Goal: Information Seeking & Learning: Learn about a topic

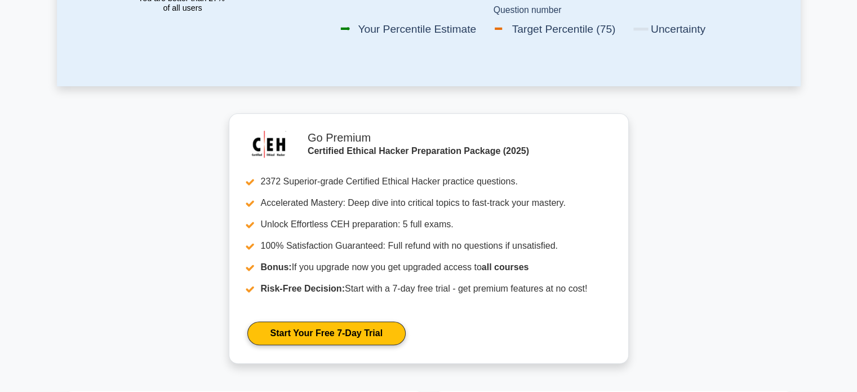
scroll to position [56, 0]
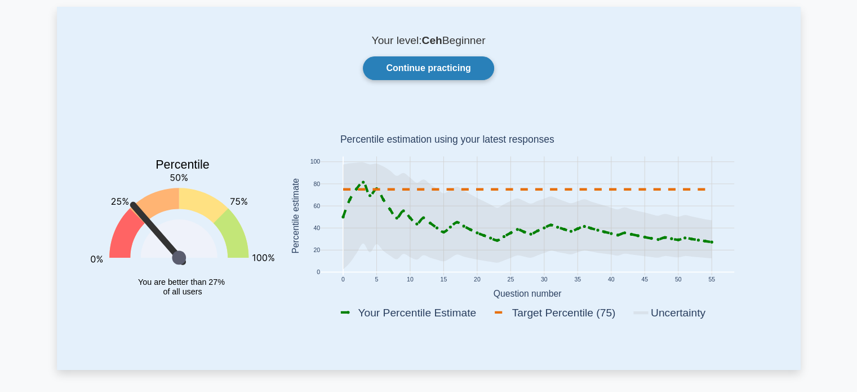
click at [399, 72] on link "Continue practicing" at bounding box center [428, 68] width 131 height 24
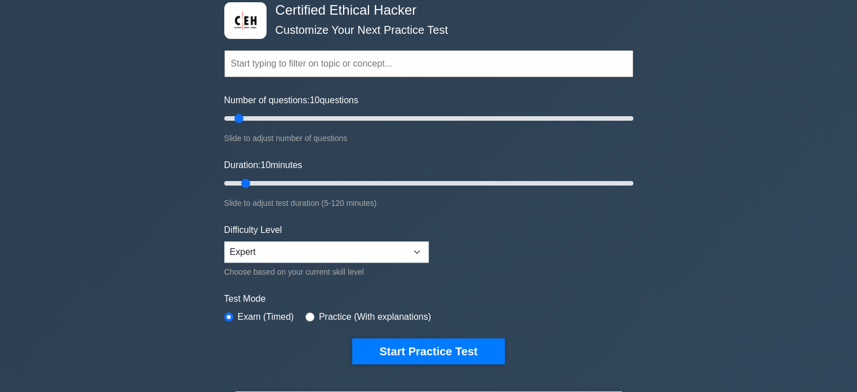
scroll to position [56, 0]
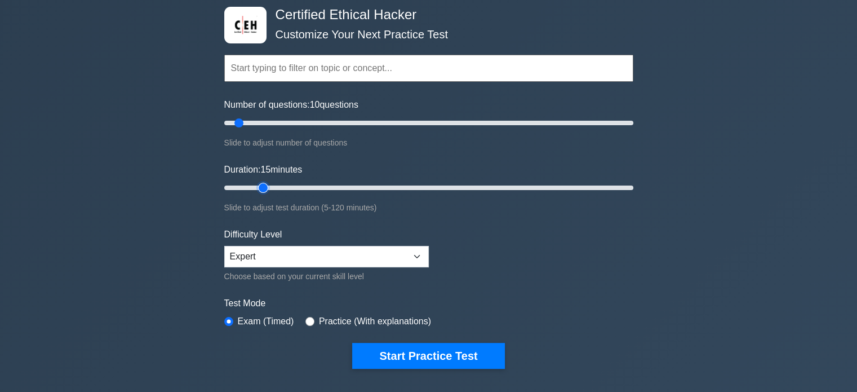
type input "15"
click at [258, 184] on input "Duration: 15 minutes" at bounding box center [428, 188] width 409 height 14
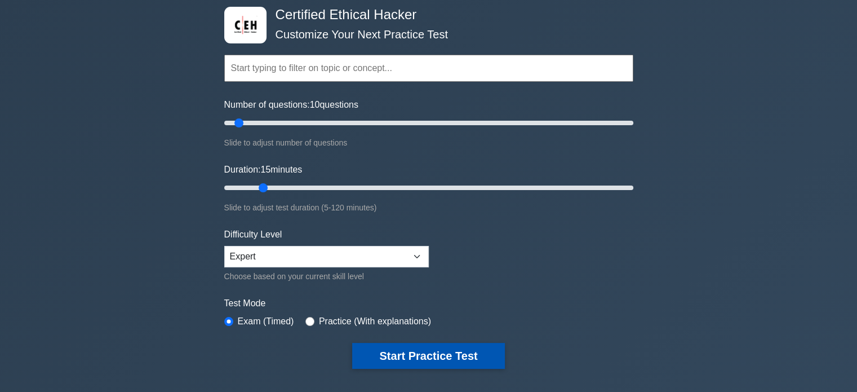
click at [392, 350] on button "Start Practice Test" at bounding box center [428, 356] width 152 height 26
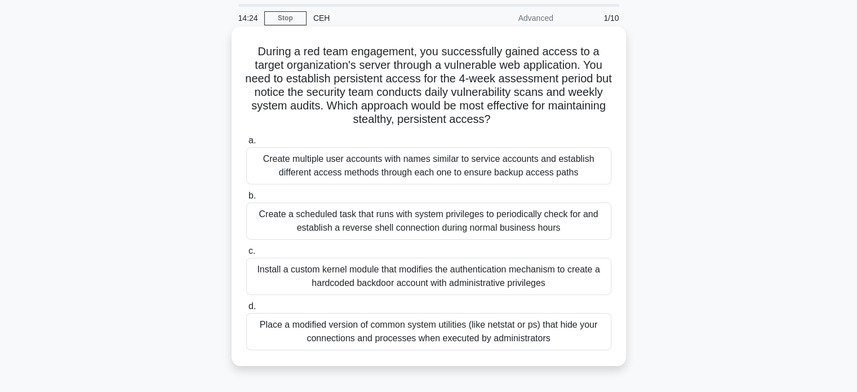
scroll to position [56, 0]
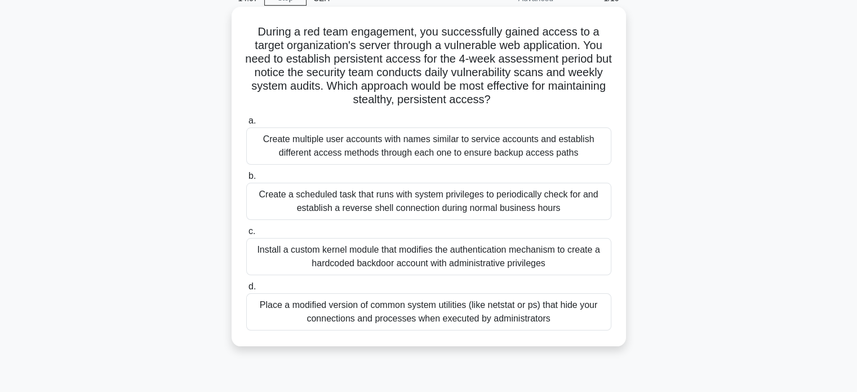
click at [480, 258] on div "Install a custom kernel module that modifies the authentication mechanism to cr…" at bounding box center [428, 256] width 365 height 37
click at [246, 235] on input "c. Install a custom kernel module that modifies the authentication mechanism to…" at bounding box center [246, 231] width 0 height 7
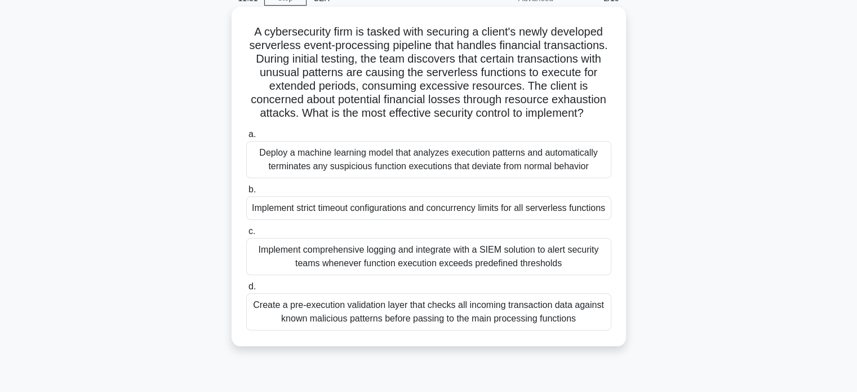
click at [476, 275] on div "Implement comprehensive logging and integrate with a SIEM solution to alert sec…" at bounding box center [428, 256] width 365 height 37
click at [246, 235] on input "c. Implement comprehensive logging and integrate with a SIEM solution to alert …" at bounding box center [246, 231] width 0 height 7
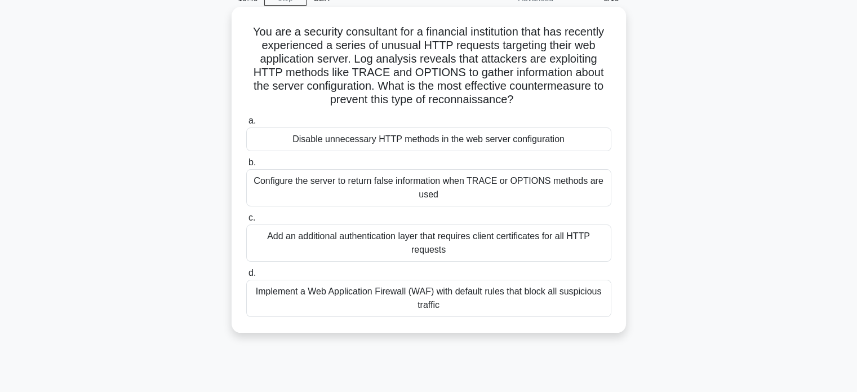
click at [454, 289] on div "Implement a Web Application Firewall (WAF) with default rules that block all su…" at bounding box center [428, 298] width 365 height 37
click at [246, 277] on input "d. Implement a Web Application Firewall (WAF) with default rules that block all…" at bounding box center [246, 272] width 0 height 7
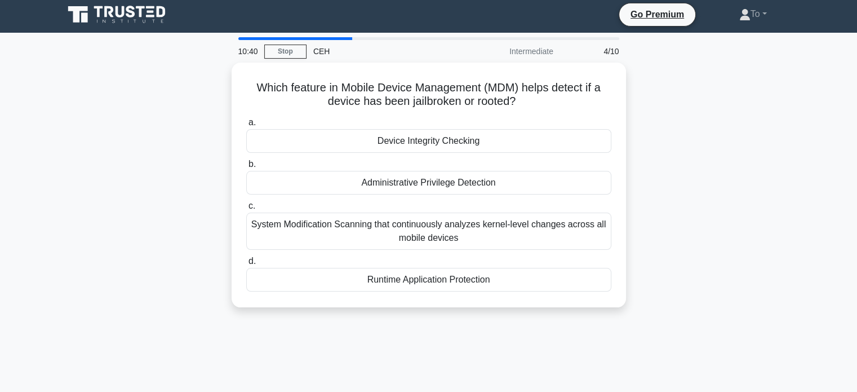
scroll to position [0, 0]
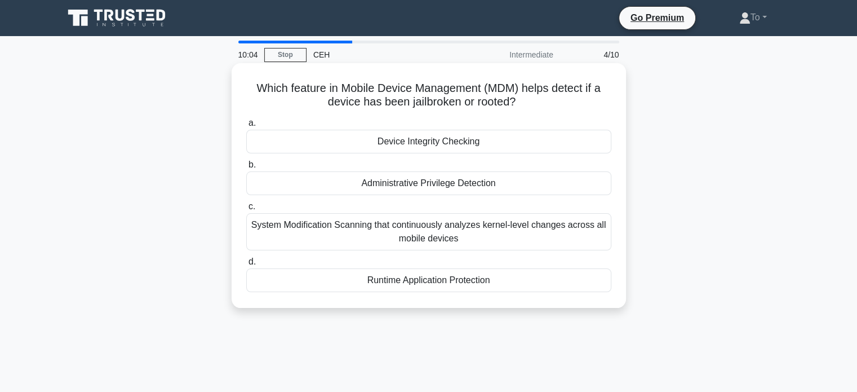
drag, startPoint x: 449, startPoint y: 267, endPoint x: 459, endPoint y: 221, distance: 47.3
click at [459, 222] on div "a. Device Integrity Checking b. Administrative Privilege Detection c. d." at bounding box center [429, 204] width 379 height 180
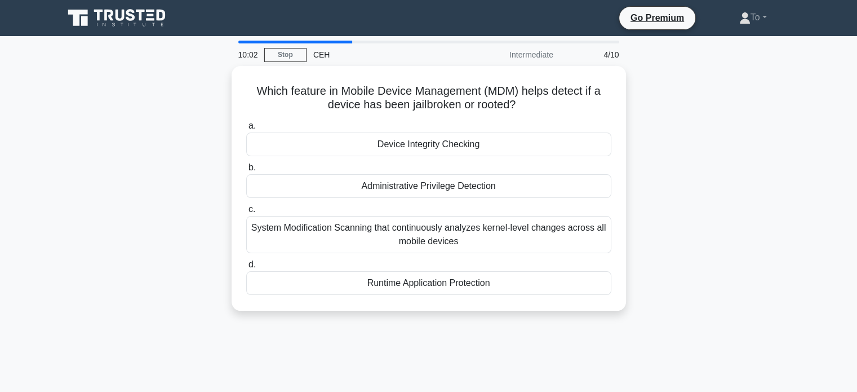
click at [180, 148] on div "Which feature in Mobile Device Management (MDM) helps detect if a device has be…" at bounding box center [429, 195] width 744 height 258
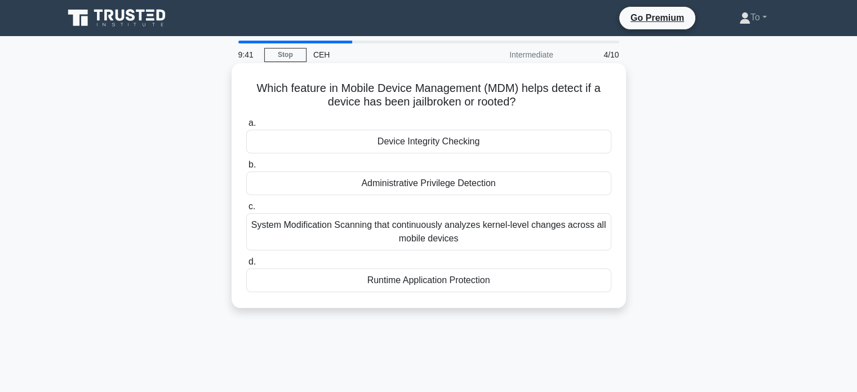
click at [437, 184] on div "Administrative Privilege Detection" at bounding box center [428, 183] width 365 height 24
click at [246, 169] on input "b. Administrative Privilege Detection" at bounding box center [246, 164] width 0 height 7
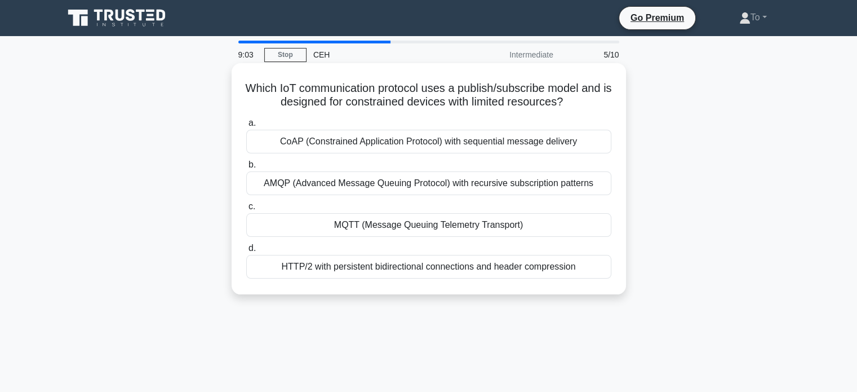
click at [437, 185] on div "AMQP (Advanced Message Queuing Protocol) with recursive subscription patterns" at bounding box center [428, 183] width 365 height 24
click at [246, 169] on input "b. AMQP (Advanced Message Queuing Protocol) with recursive subscription patterns" at bounding box center [246, 164] width 0 height 7
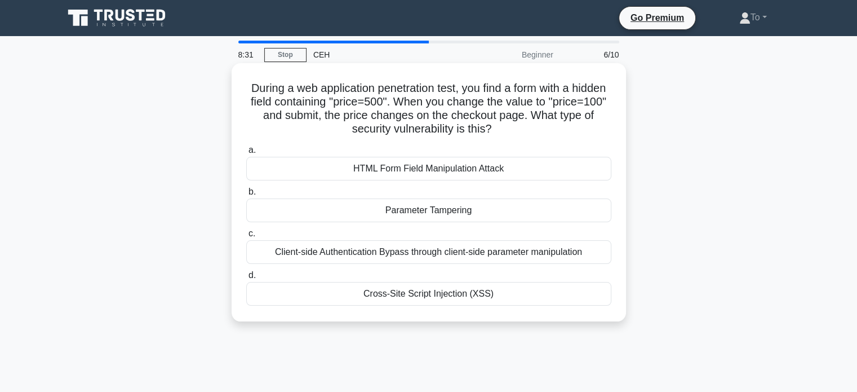
click at [405, 253] on div "Client-side Authentication Bypass through client-side parameter manipulation" at bounding box center [428, 252] width 365 height 24
click at [246, 237] on input "c. Client-side Authentication Bypass through client-side parameter manipulation" at bounding box center [246, 233] width 0 height 7
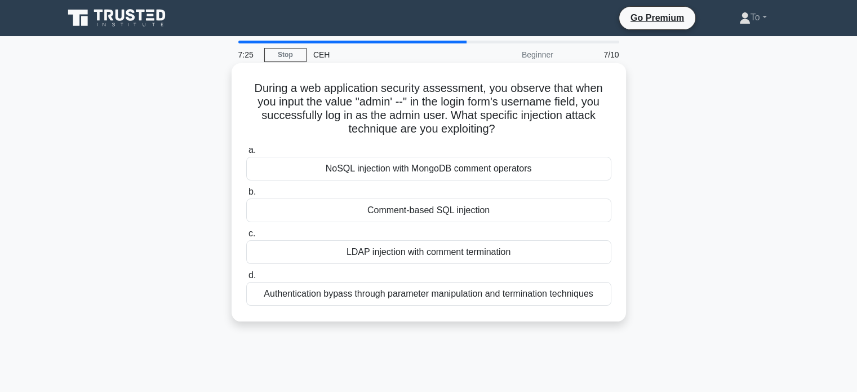
click at [433, 295] on div "Authentication bypass through parameter manipulation and termination techniques" at bounding box center [428, 294] width 365 height 24
click at [246, 279] on input "d. Authentication bypass through parameter manipulation and termination techniq…" at bounding box center [246, 275] width 0 height 7
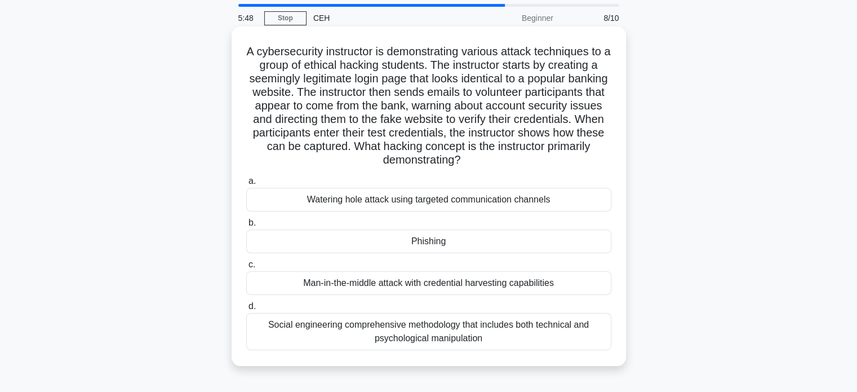
scroll to position [56, 0]
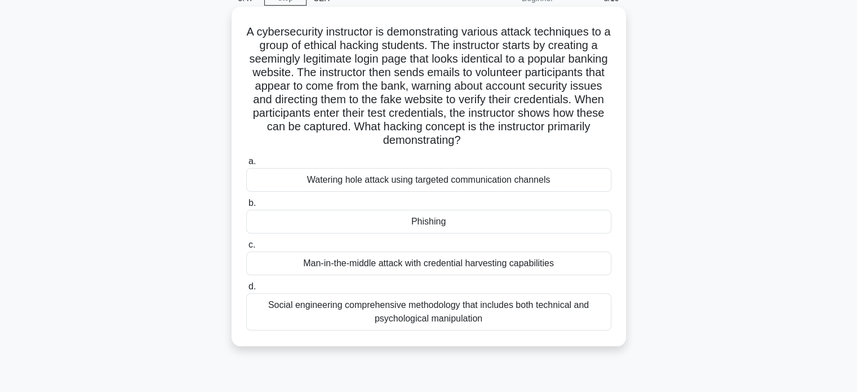
click at [470, 218] on div "Phishing" at bounding box center [428, 222] width 365 height 24
click at [246, 207] on input "b. Phishing" at bounding box center [246, 203] width 0 height 7
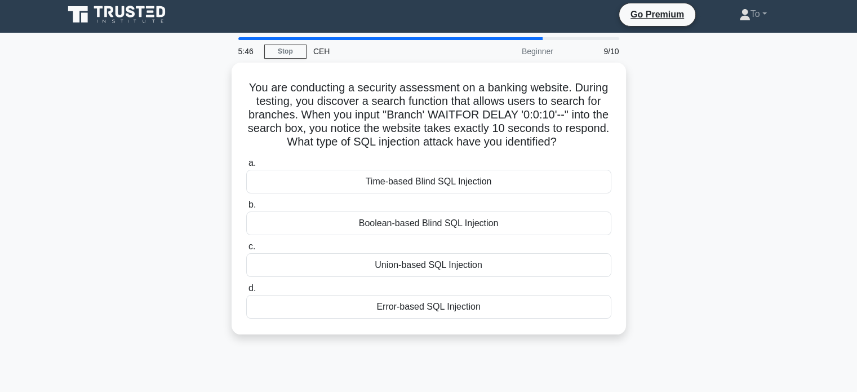
scroll to position [0, 0]
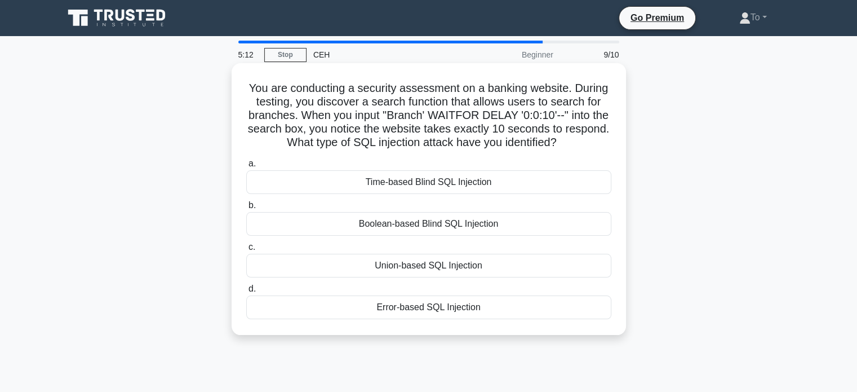
click at [392, 185] on div "Time-based Blind SQL Injection" at bounding box center [428, 182] width 365 height 24
click at [246, 167] on input "a. Time-based Blind SQL Injection" at bounding box center [246, 163] width 0 height 7
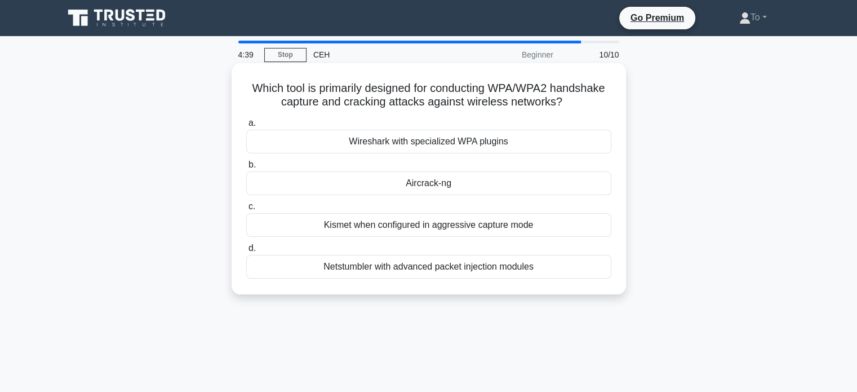
click at [445, 144] on div "Wireshark with specialized WPA plugins" at bounding box center [428, 142] width 365 height 24
click at [246, 127] on input "a. Wireshark with specialized WPA plugins" at bounding box center [246, 122] width 0 height 7
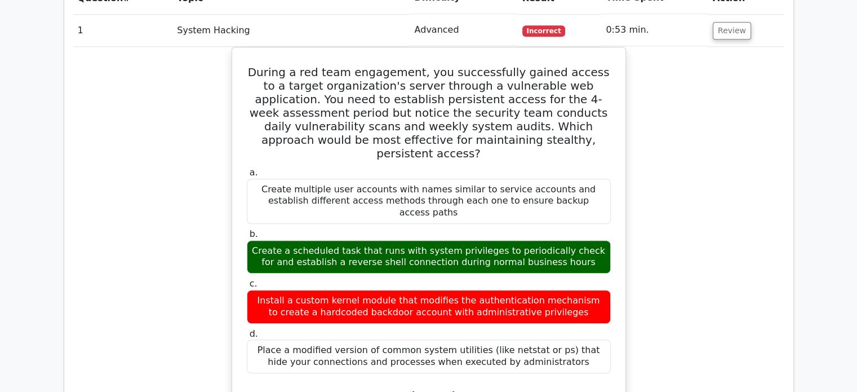
scroll to position [958, 0]
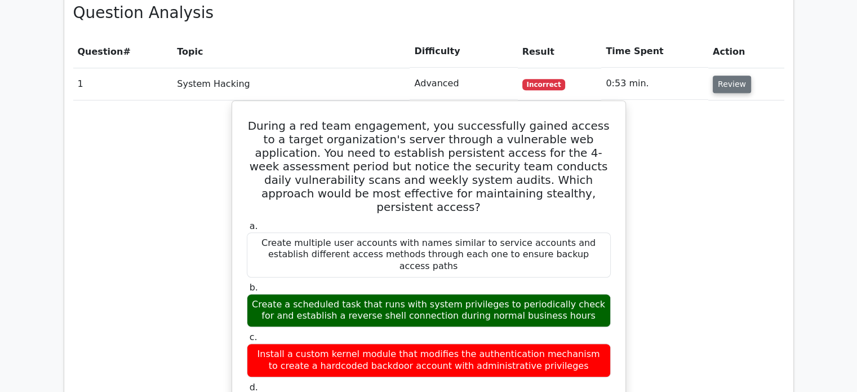
click at [726, 76] on button "Review" at bounding box center [732, 84] width 38 height 17
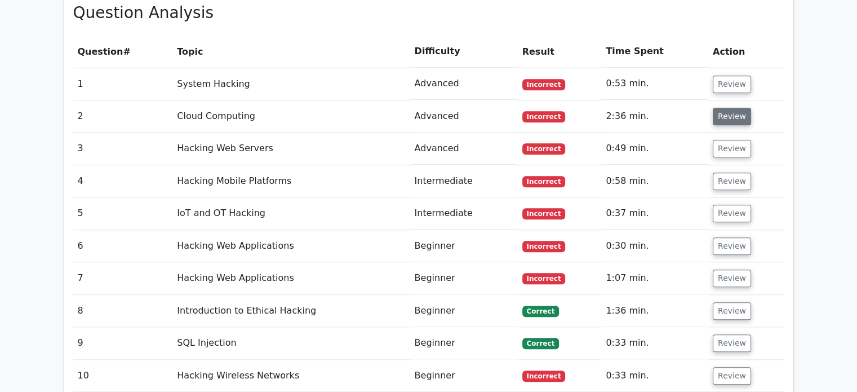
click at [741, 108] on button "Review" at bounding box center [732, 116] width 38 height 17
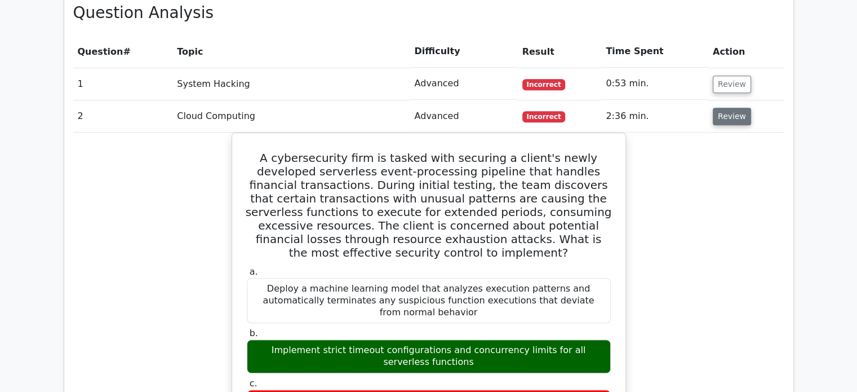
click at [719, 108] on button "Review" at bounding box center [732, 116] width 38 height 17
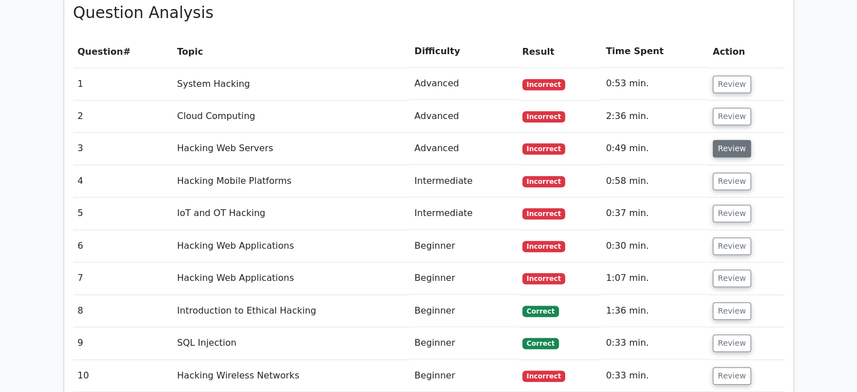
click at [726, 140] on button "Review" at bounding box center [732, 148] width 38 height 17
click at [722, 140] on button "Review" at bounding box center [732, 148] width 38 height 17
click at [717, 172] on button "Review" at bounding box center [732, 180] width 38 height 17
click at [733, 205] on button "Review" at bounding box center [732, 213] width 38 height 17
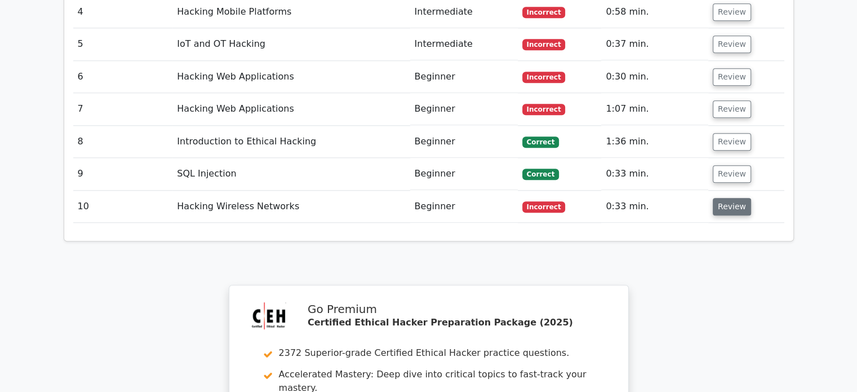
click at [728, 198] on button "Review" at bounding box center [732, 206] width 38 height 17
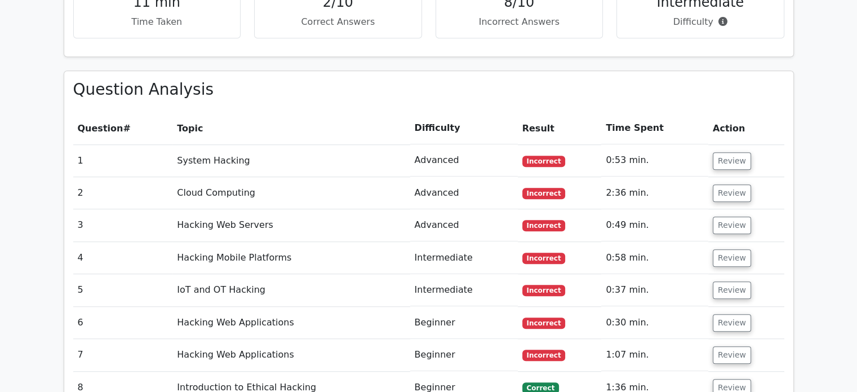
scroll to position [939, 0]
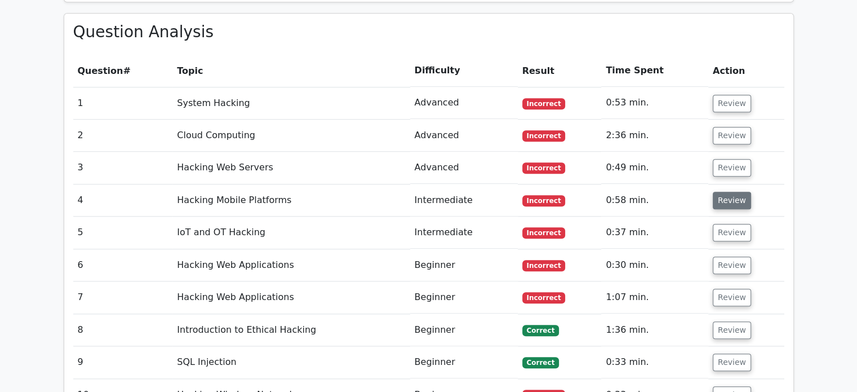
click at [724, 192] on button "Review" at bounding box center [732, 200] width 38 height 17
click at [725, 192] on button "Review" at bounding box center [732, 200] width 38 height 17
click at [722, 289] on button "Review" at bounding box center [732, 297] width 38 height 17
click at [731, 321] on button "Review" at bounding box center [732, 329] width 38 height 17
drag, startPoint x: 727, startPoint y: 316, endPoint x: 724, endPoint y: 288, distance: 28.4
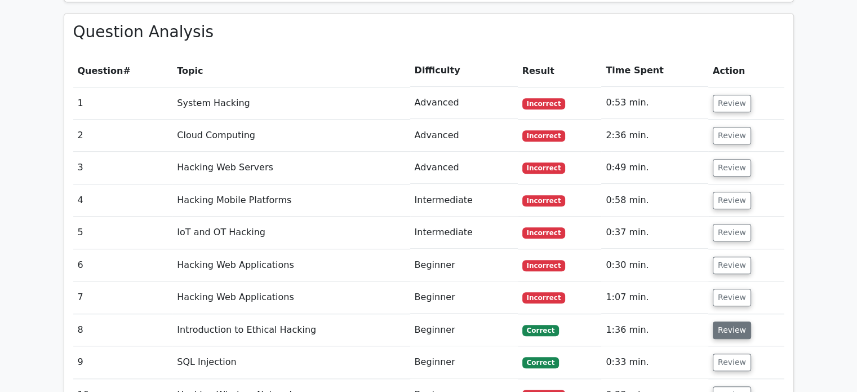
click at [727, 353] on button "Review" at bounding box center [732, 361] width 38 height 17
click at [737, 95] on button "Review" at bounding box center [732, 103] width 38 height 17
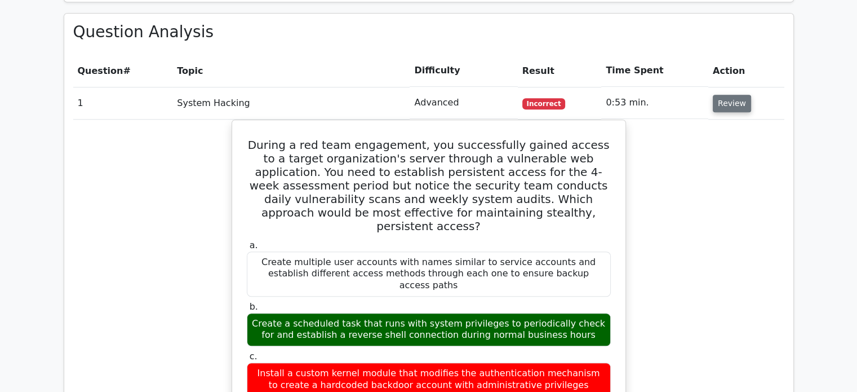
click at [731, 95] on button "Review" at bounding box center [732, 103] width 38 height 17
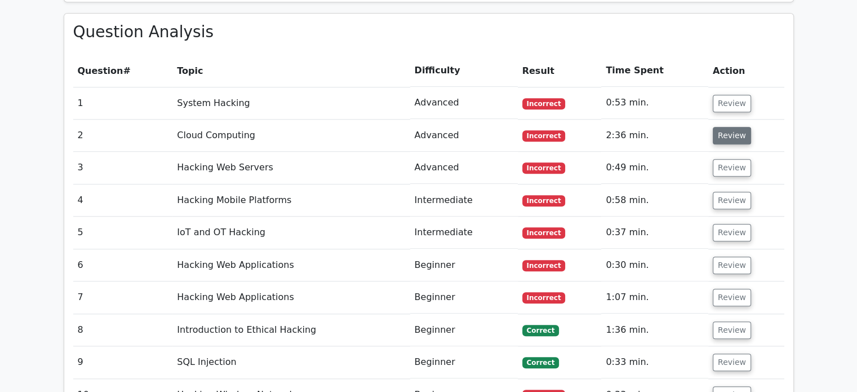
click at [732, 127] on button "Review" at bounding box center [732, 135] width 38 height 17
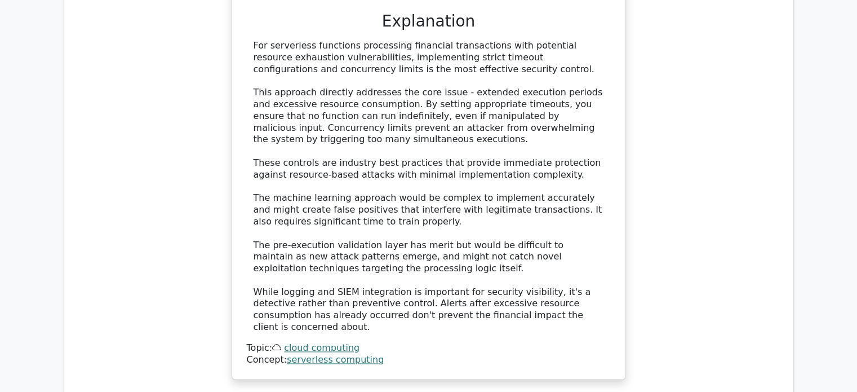
scroll to position [1672, 0]
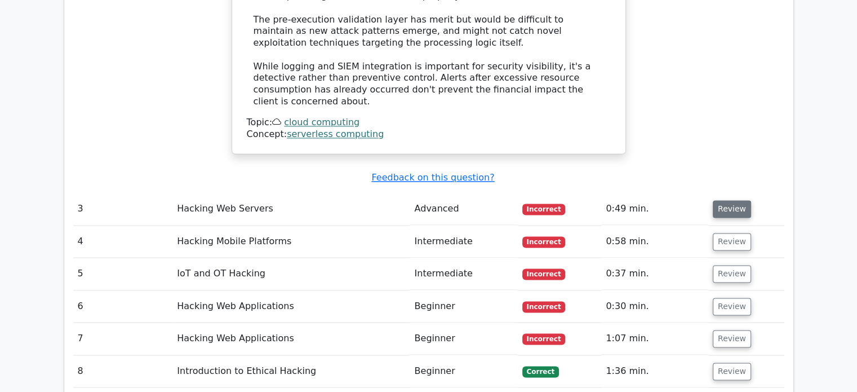
click at [731, 200] on button "Review" at bounding box center [732, 208] width 38 height 17
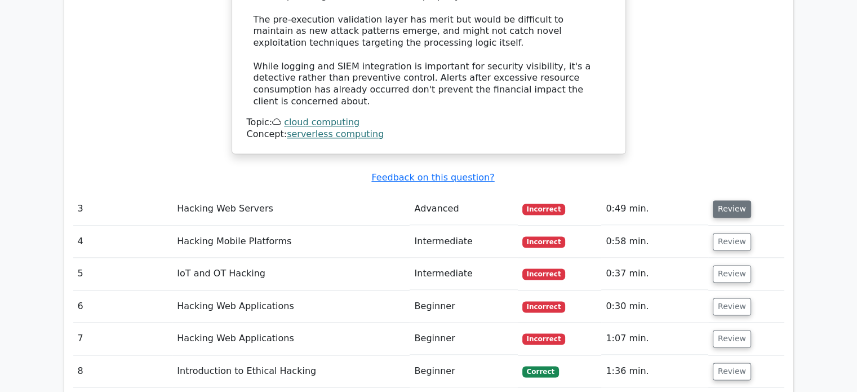
click at [731, 200] on button "Review" at bounding box center [732, 208] width 38 height 17
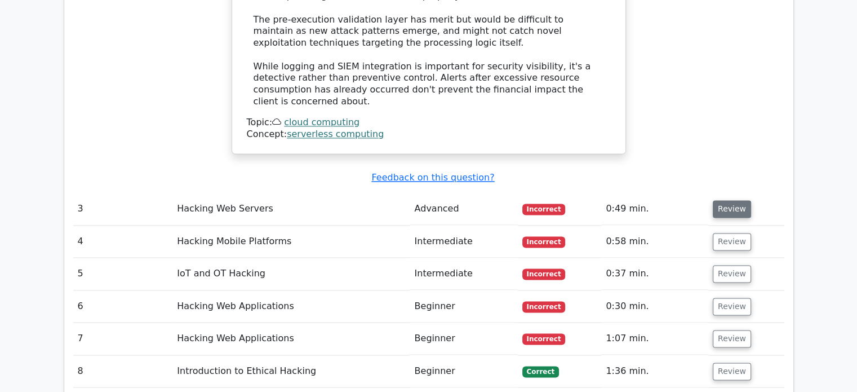
click at [731, 200] on button "Review" at bounding box center [732, 208] width 38 height 17
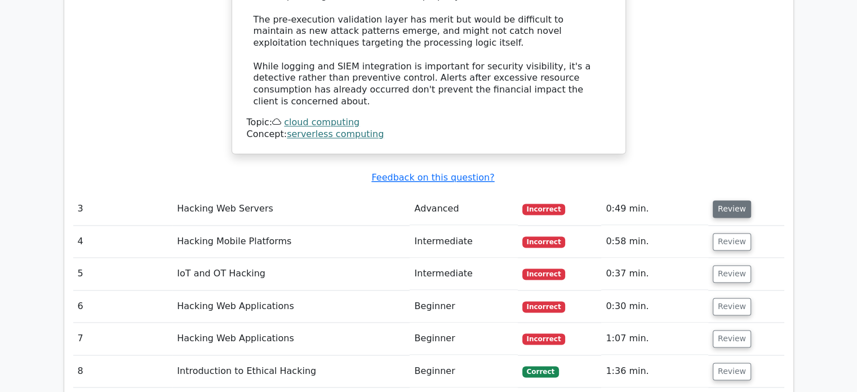
click at [731, 200] on button "Review" at bounding box center [732, 208] width 38 height 17
click at [733, 193] on td "Review" at bounding box center [747, 209] width 76 height 32
click at [733, 233] on button "Review" at bounding box center [732, 241] width 38 height 17
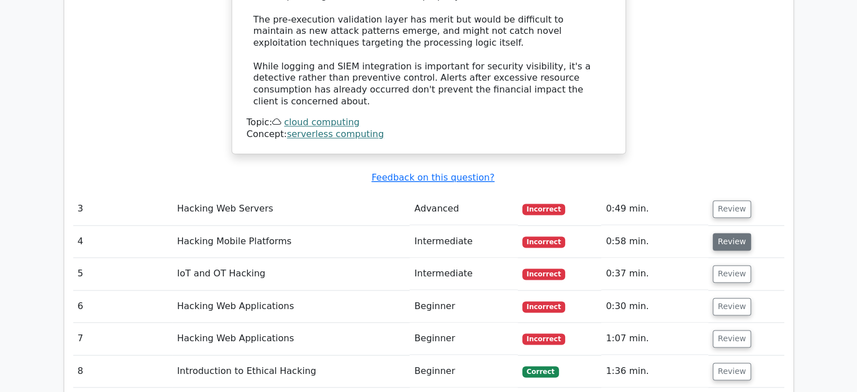
click at [733, 233] on button "Review" at bounding box center [732, 241] width 38 height 17
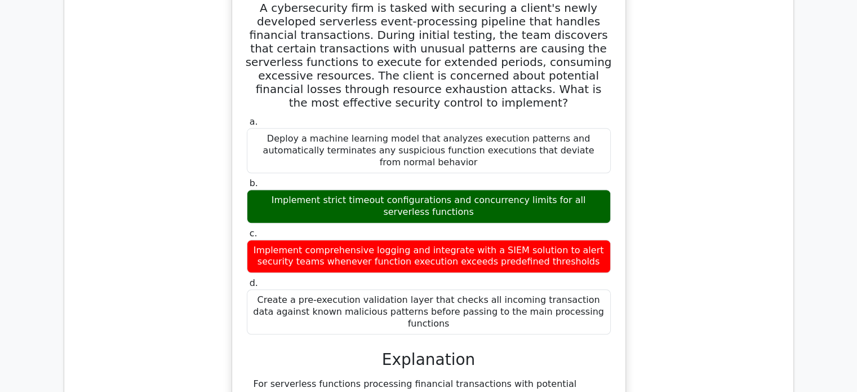
scroll to position [883, 0]
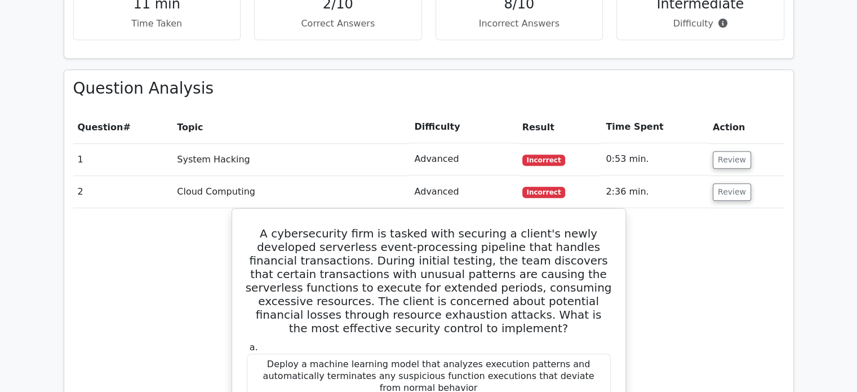
click at [737, 176] on td "Review" at bounding box center [747, 192] width 76 height 32
click at [735, 183] on button "Review" at bounding box center [732, 191] width 38 height 17
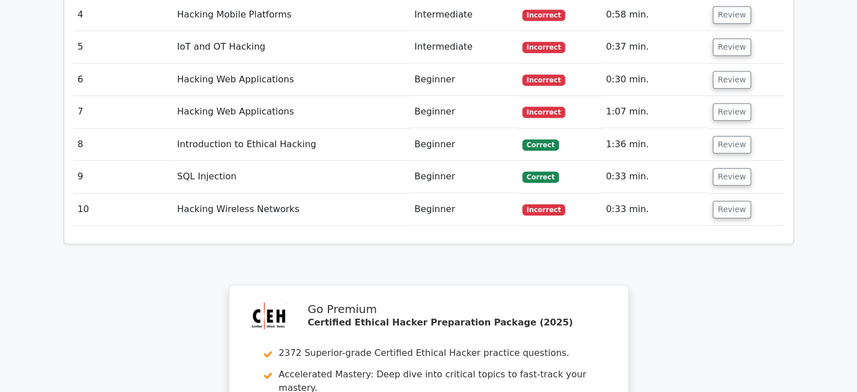
scroll to position [826, 0]
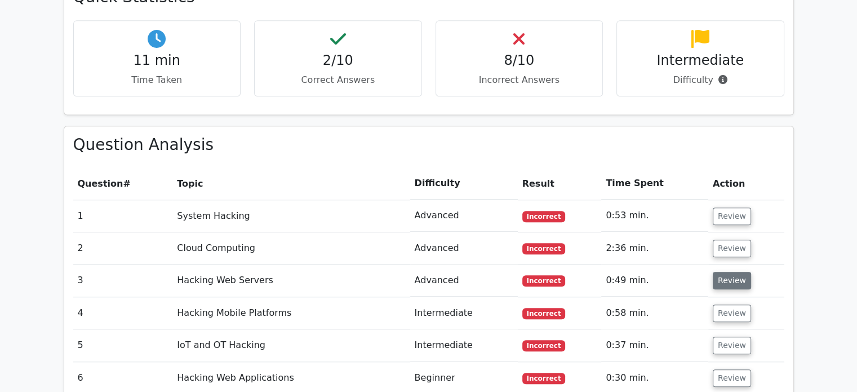
click at [724, 272] on button "Review" at bounding box center [732, 280] width 38 height 17
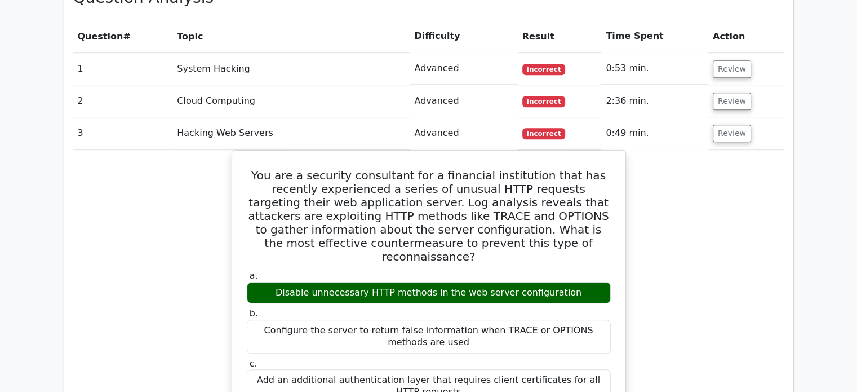
scroll to position [883, 0]
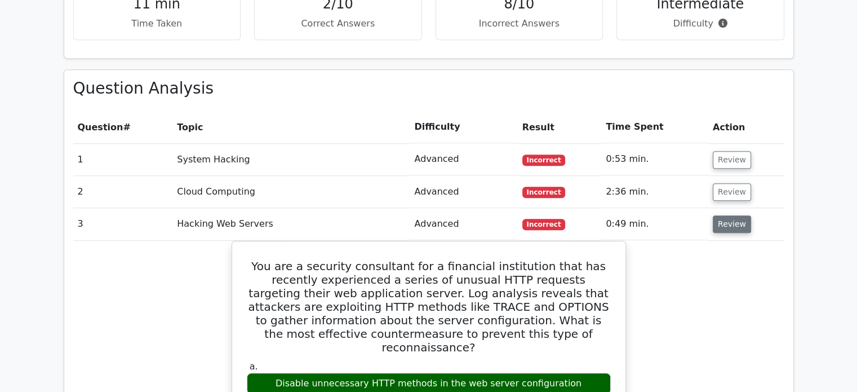
click at [728, 215] on button "Review" at bounding box center [732, 223] width 38 height 17
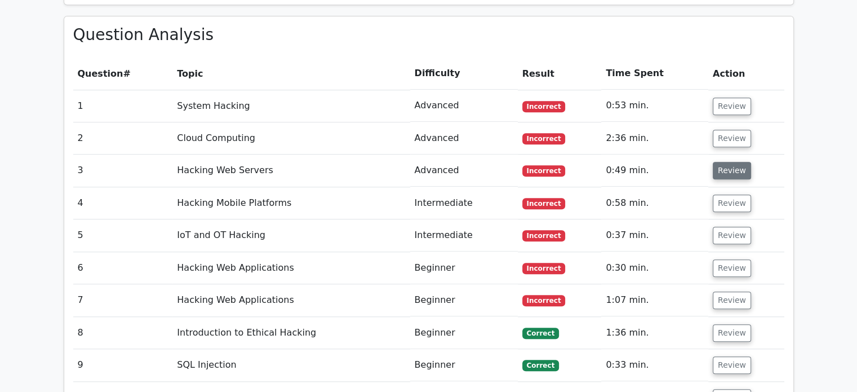
scroll to position [939, 0]
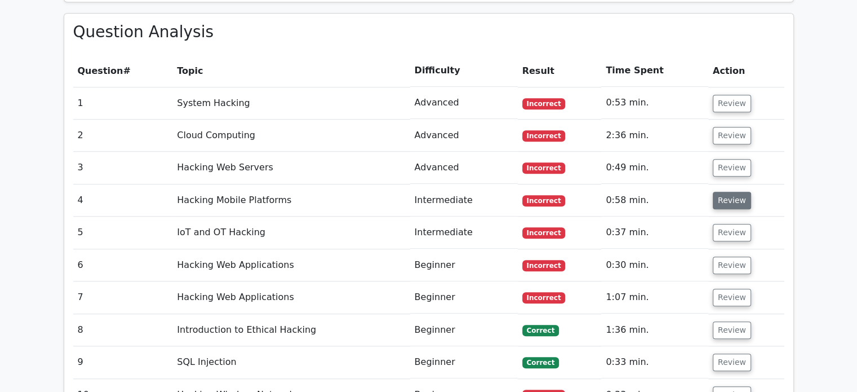
click at [722, 192] on button "Review" at bounding box center [732, 200] width 38 height 17
click at [733, 192] on button "Review" at bounding box center [732, 200] width 38 height 17
click at [726, 289] on button "Review" at bounding box center [732, 297] width 38 height 17
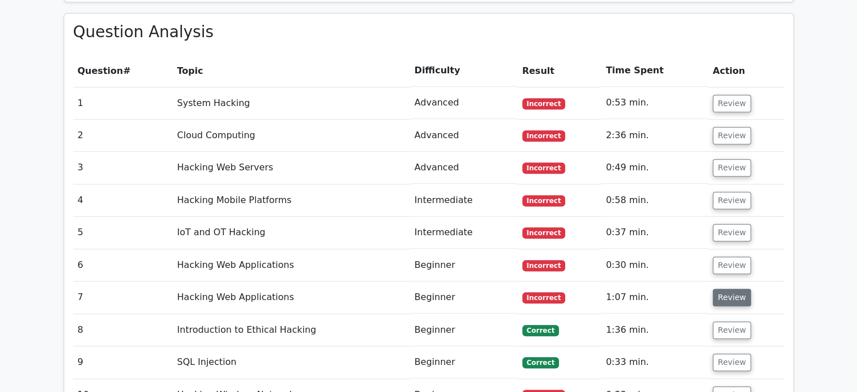
click at [726, 289] on button "Review" at bounding box center [732, 297] width 38 height 17
click at [726, 321] on button "Review" at bounding box center [732, 329] width 38 height 17
drag, startPoint x: 726, startPoint y: 291, endPoint x: 725, endPoint y: 329, distance: 37.8
click at [725, 329] on tbody "1 System Hacking Advanced Incorrect 0:53 min. Review" at bounding box center [428, 249] width 711 height 324
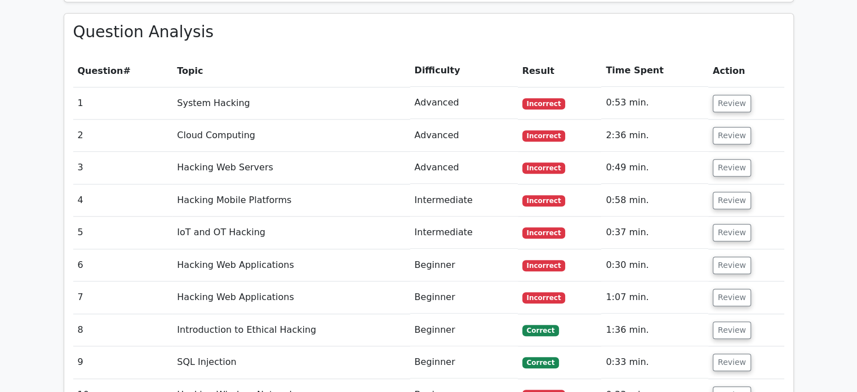
click at [725, 346] on td "Review" at bounding box center [747, 362] width 76 height 32
click at [719, 353] on button "Review" at bounding box center [732, 361] width 38 height 17
click at [728, 386] on button "Review" at bounding box center [732, 394] width 38 height 17
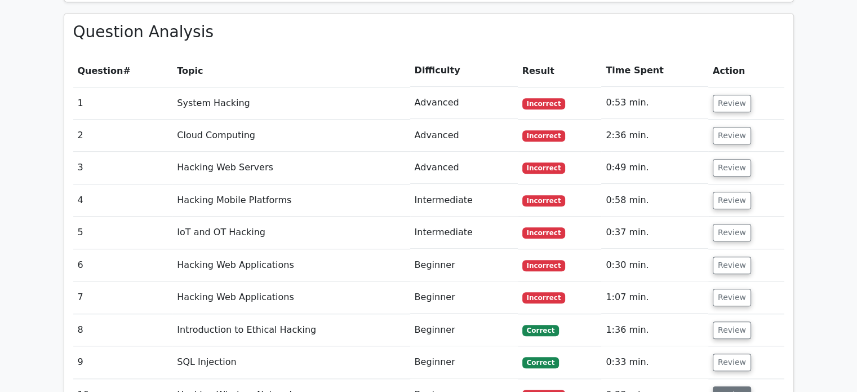
click at [728, 386] on button "Review" at bounding box center [732, 394] width 38 height 17
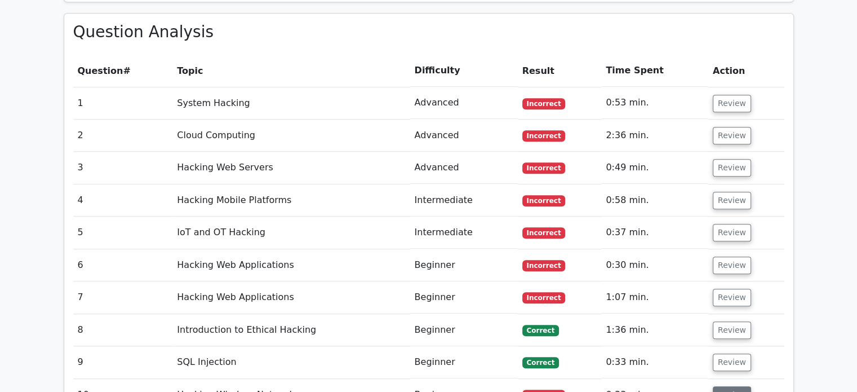
click at [728, 386] on button "Review" at bounding box center [732, 394] width 38 height 17
drag, startPoint x: 734, startPoint y: 188, endPoint x: 734, endPoint y: 178, distance: 10.7
click at [734, 224] on button "Review" at bounding box center [732, 232] width 38 height 17
drag, startPoint x: 734, startPoint y: 178, endPoint x: 733, endPoint y: 164, distance: 13.6
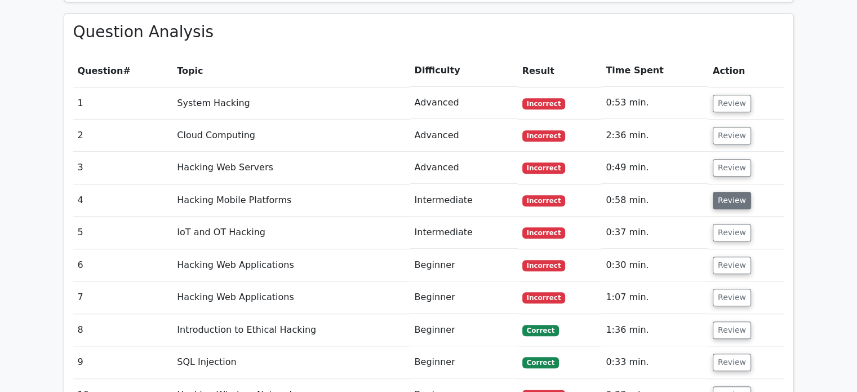
click at [733, 171] on tbody "1 System Hacking Advanced Incorrect 0:53 min. Review" at bounding box center [428, 249] width 711 height 324
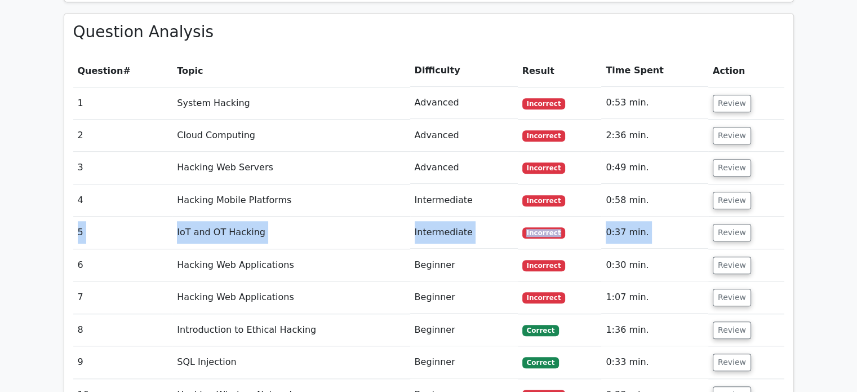
drag, startPoint x: 733, startPoint y: 164, endPoint x: 731, endPoint y: 132, distance: 31.6
click at [732, 184] on td "Review" at bounding box center [747, 200] width 76 height 32
click at [731, 159] on button "Review" at bounding box center [732, 167] width 38 height 17
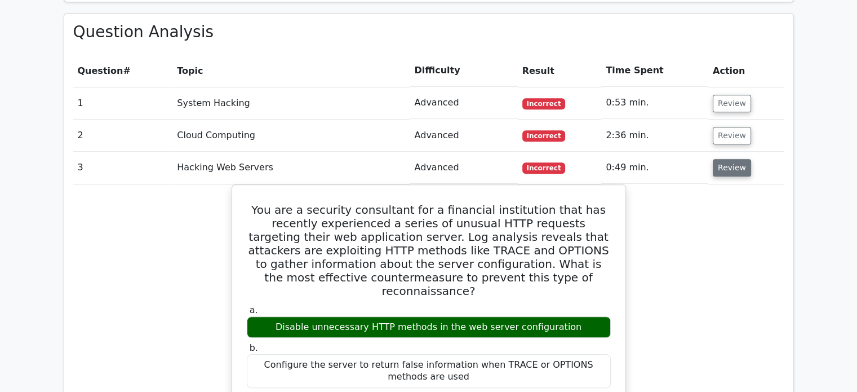
click at [731, 159] on button "Review" at bounding box center [732, 167] width 38 height 17
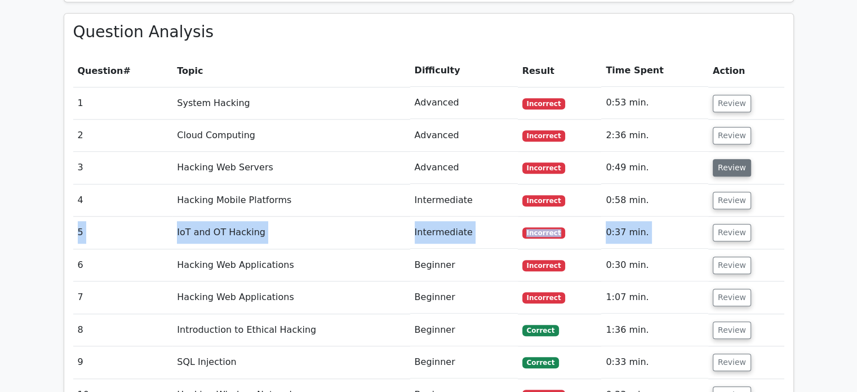
click at [731, 159] on button "Review" at bounding box center [732, 167] width 38 height 17
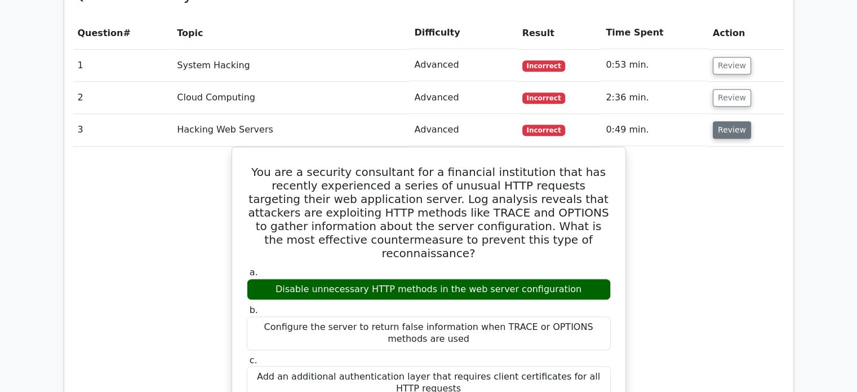
scroll to position [995, 0]
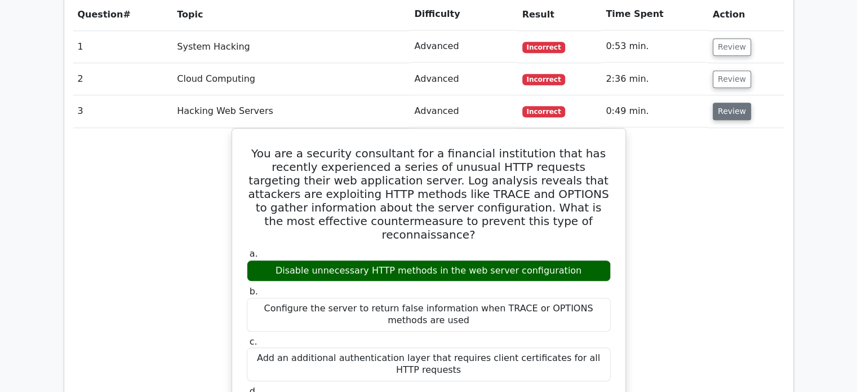
click at [723, 103] on button "Review" at bounding box center [732, 111] width 38 height 17
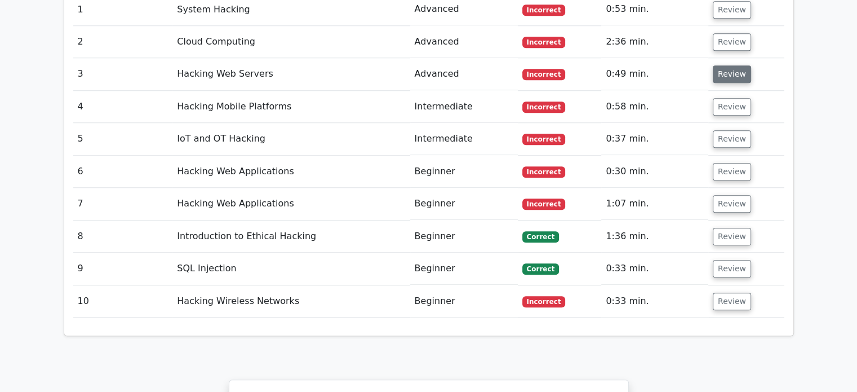
scroll to position [1052, 0]
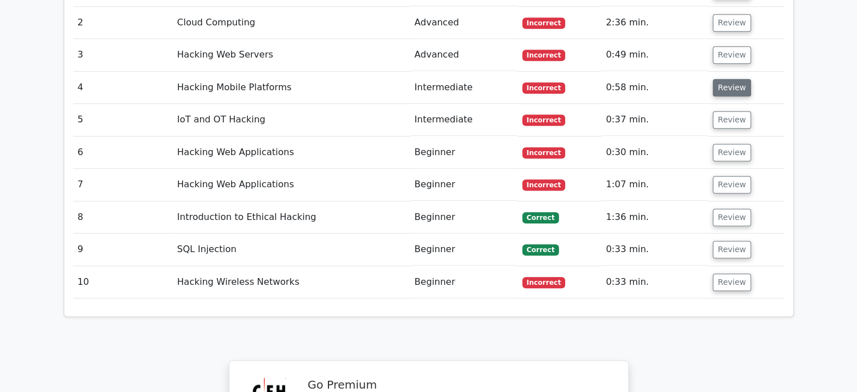
click at [724, 79] on button "Review" at bounding box center [732, 87] width 38 height 17
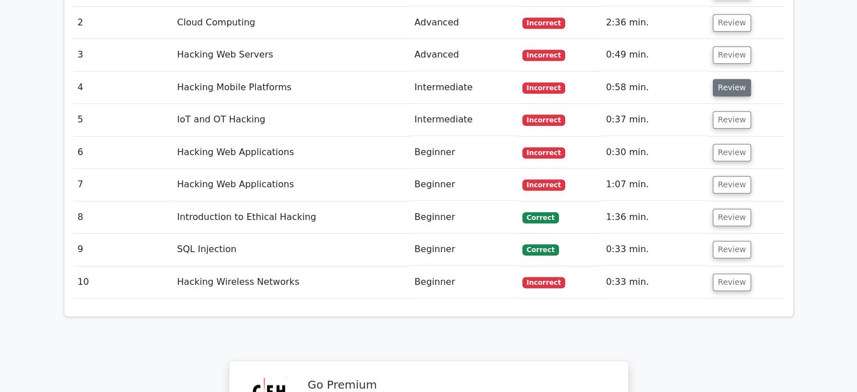
click at [724, 79] on button "Review" at bounding box center [732, 87] width 38 height 17
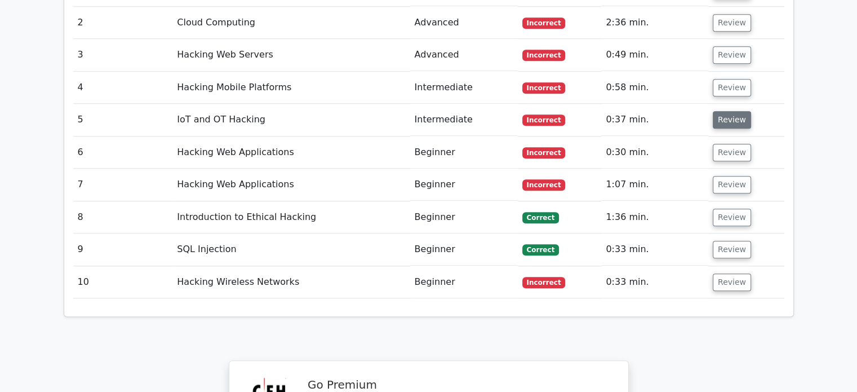
click at [738, 111] on button "Review" at bounding box center [732, 119] width 38 height 17
click at [733, 144] on button "Review" at bounding box center [732, 152] width 38 height 17
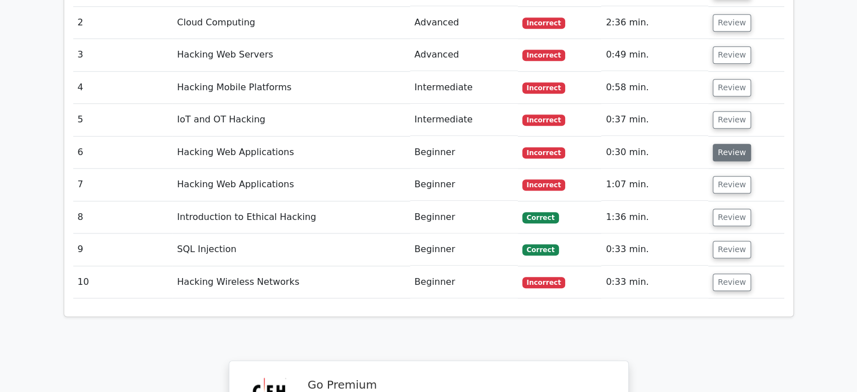
click at [733, 144] on button "Review" at bounding box center [732, 152] width 38 height 17
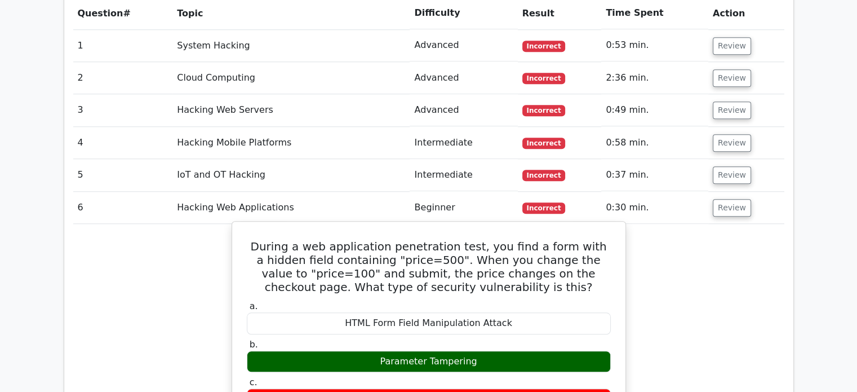
scroll to position [995, 0]
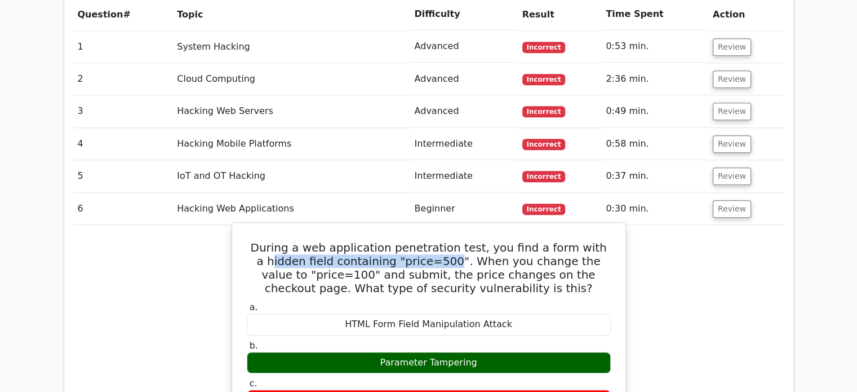
drag, startPoint x: 437, startPoint y: 218, endPoint x: 262, endPoint y: 218, distance: 175.3
click at [262, 241] on h5 "During a web application penetration test, you find a form with a hidden field …" at bounding box center [429, 268] width 366 height 54
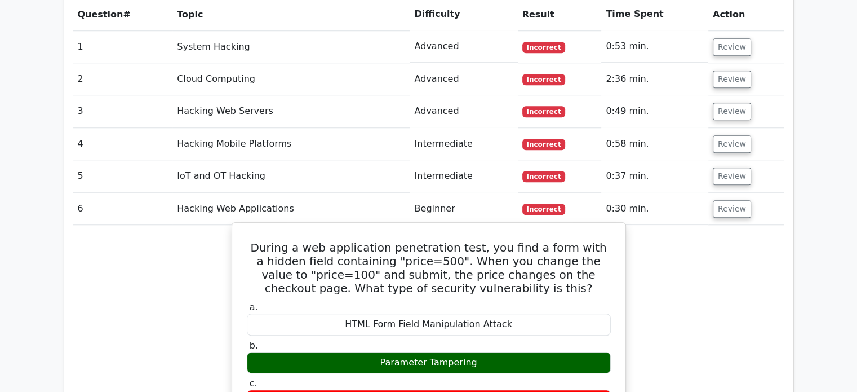
scroll to position [1052, 0]
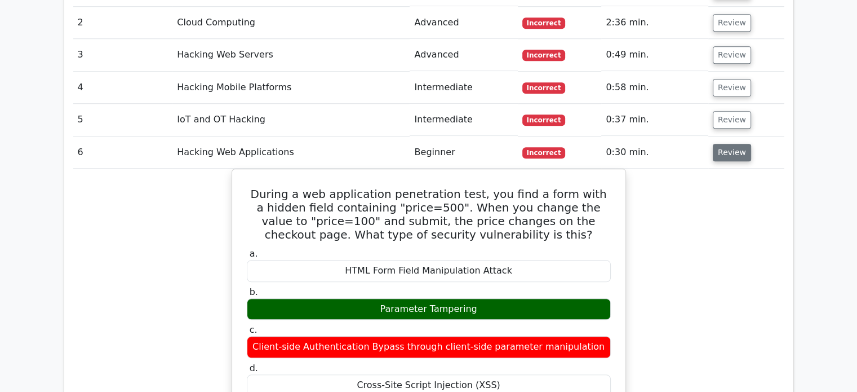
click at [728, 144] on button "Review" at bounding box center [732, 152] width 38 height 17
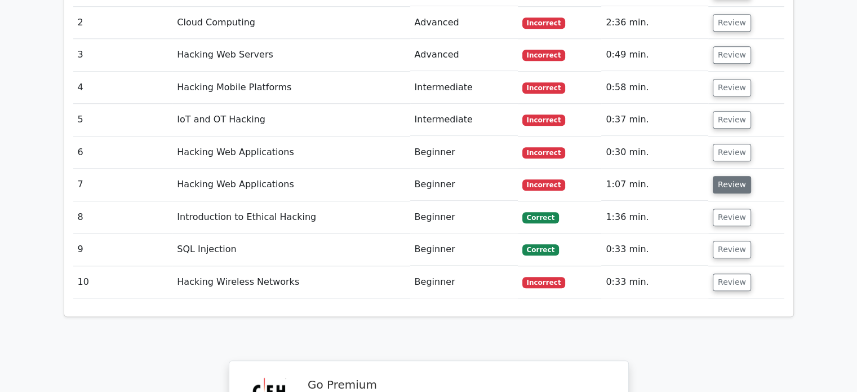
click at [724, 176] on button "Review" at bounding box center [732, 184] width 38 height 17
click at [725, 176] on button "Review" at bounding box center [732, 184] width 38 height 17
click at [728, 111] on button "Review" at bounding box center [732, 119] width 38 height 17
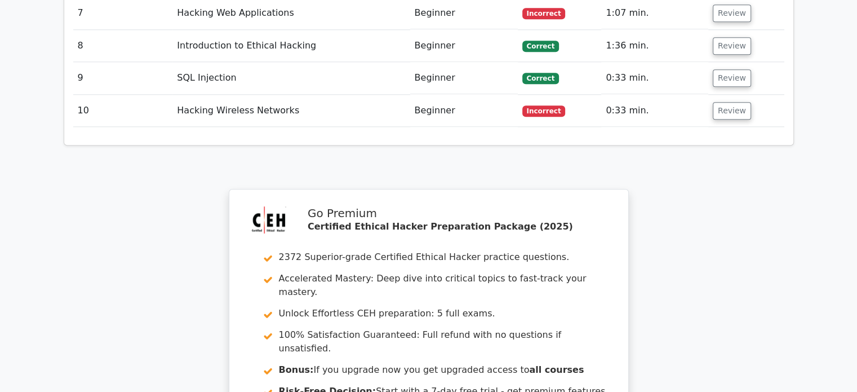
scroll to position [1334, 0]
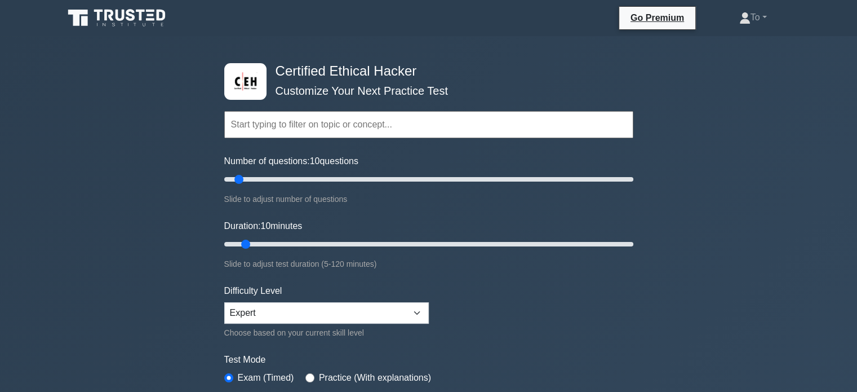
drag, startPoint x: 334, startPoint y: 187, endPoint x: 362, endPoint y: 178, distance: 30.3
click at [362, 178] on div "Number of questions: 10 questions Slide to adjust number of questions" at bounding box center [428, 179] width 409 height 51
type input "200"
click at [630, 178] on input "Number of questions: 200 questions" at bounding box center [428, 179] width 409 height 14
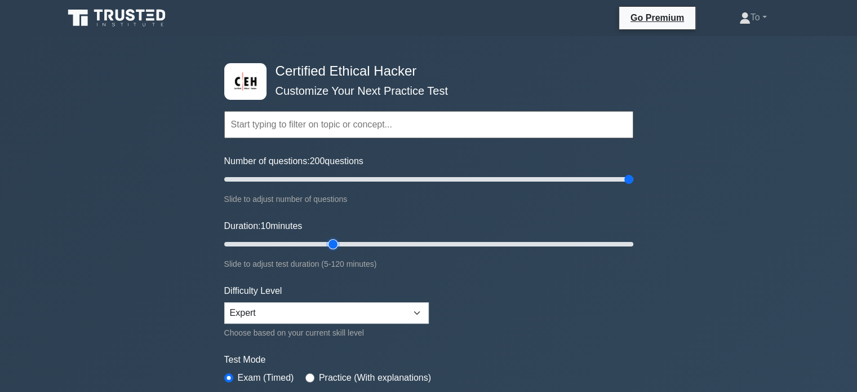
click at [327, 238] on input "Duration: 10 minutes" at bounding box center [428, 244] width 409 height 14
drag, startPoint x: 378, startPoint y: 238, endPoint x: 449, endPoint y: 238, distance: 70.5
click at [397, 238] on input "Duration: 50 minutes" at bounding box center [428, 244] width 409 height 14
drag, startPoint x: 457, startPoint y: 238, endPoint x: 464, endPoint y: 239, distance: 7.9
click at [462, 239] on input "Duration: 70 minutes" at bounding box center [428, 244] width 409 height 14
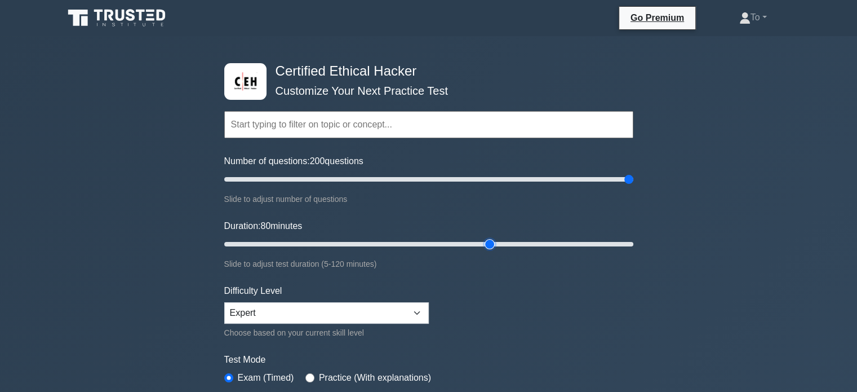
drag, startPoint x: 484, startPoint y: 239, endPoint x: 525, endPoint y: 239, distance: 41.7
click at [499, 239] on input "Duration: 80 minutes" at bounding box center [428, 244] width 409 height 14
drag, startPoint x: 525, startPoint y: 239, endPoint x: 555, endPoint y: 239, distance: 29.9
click at [537, 239] on input "Duration: 80 minutes" at bounding box center [428, 244] width 409 height 14
drag, startPoint x: 566, startPoint y: 239, endPoint x: 574, endPoint y: 239, distance: 8.5
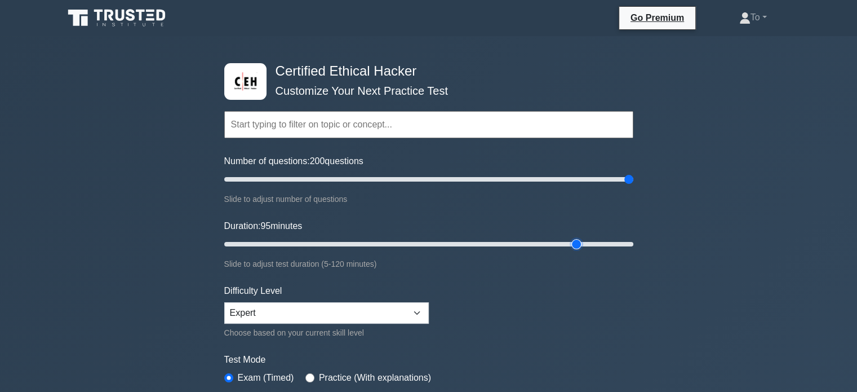
click at [569, 239] on input "Duration: 95 minutes" at bounding box center [428, 244] width 409 height 14
drag, startPoint x: 583, startPoint y: 239, endPoint x: 607, endPoint y: 238, distance: 23.7
click at [594, 239] on input "Duration: 105 minutes" at bounding box center [428, 244] width 409 height 14
drag, startPoint x: 607, startPoint y: 238, endPoint x: 632, endPoint y: 237, distance: 26.0
type input "120"
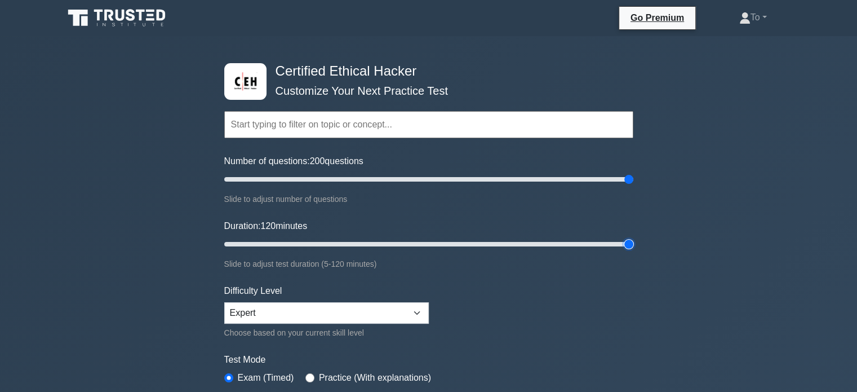
click at [628, 238] on input "Duration: 120 minutes" at bounding box center [428, 244] width 409 height 14
click at [642, 237] on div "Certified Ethical Hacker Customize Your Next Practice Test Topics Introduction …" at bounding box center [428, 376] width 857 height 680
click at [643, 237] on div "Certified Ethical Hacker Customize Your Next Practice Test Topics Introduction …" at bounding box center [428, 376] width 857 height 680
drag, startPoint x: 629, startPoint y: 246, endPoint x: 640, endPoint y: 245, distance: 11.3
click at [634, 245] on input "Duration: 120 minutes" at bounding box center [428, 244] width 409 height 14
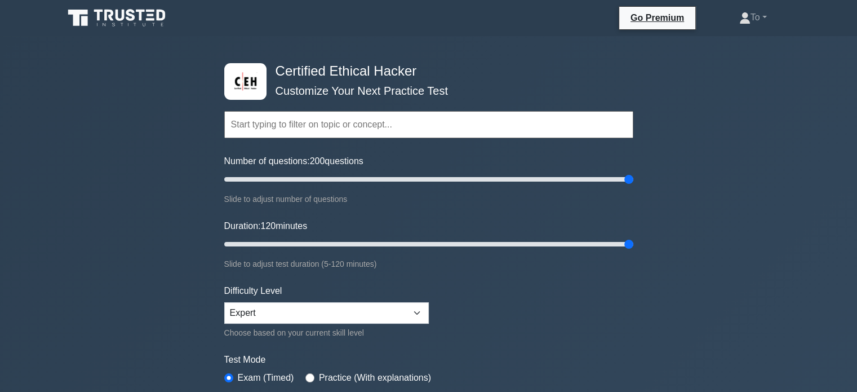
click at [324, 134] on input "text" at bounding box center [428, 124] width 409 height 27
click at [401, 162] on div "Number of questions: 200 questions Slide to adjust number of questions" at bounding box center [428, 179] width 409 height 51
click at [401, 151] on form "Topics Introduction to Ethical Hacking Footprinting and Reconnaissance Scanning…" at bounding box center [428, 251] width 409 height 348
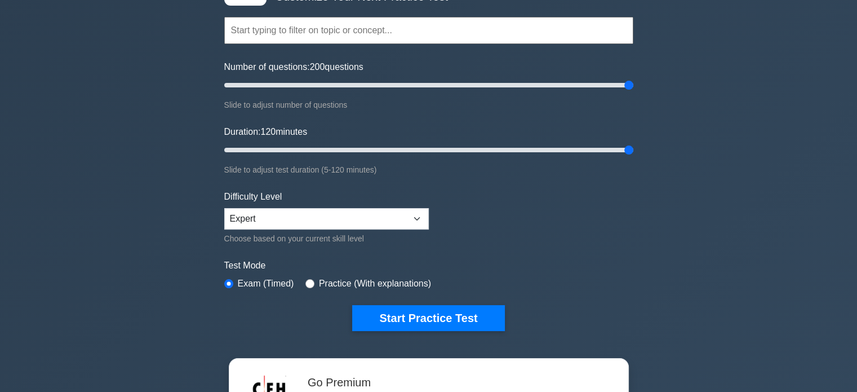
scroll to position [113, 0]
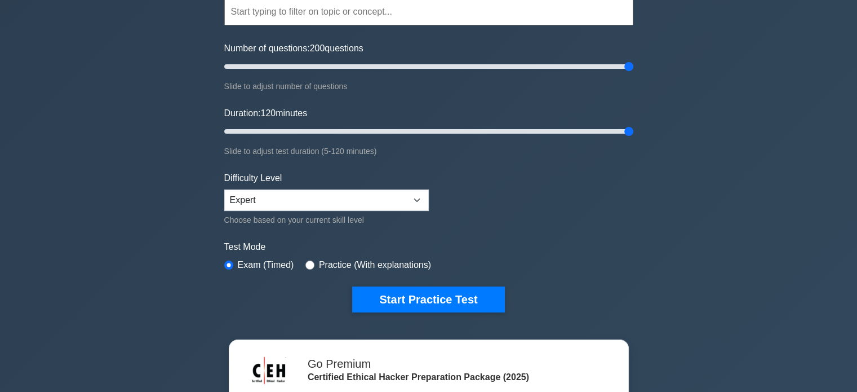
drag, startPoint x: 406, startPoint y: 291, endPoint x: 519, endPoint y: 209, distance: 139.7
click at [519, 209] on form "Topics Introduction to Ethical Hacking Footprinting and Reconnaissance Scanning…" at bounding box center [428, 138] width 409 height 348
click at [370, 74] on div "Number of questions: 200 questions Slide to adjust number of questions" at bounding box center [428, 67] width 409 height 51
click at [332, 69] on input "Number of questions: 200 questions" at bounding box center [428, 67] width 409 height 14
click at [318, 69] on input "Number of questions: 50 questions" at bounding box center [428, 67] width 409 height 14
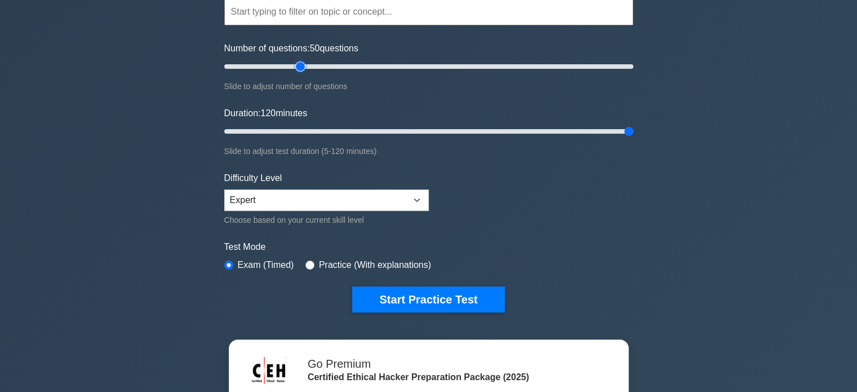
click at [302, 69] on input "Number of questions: 50 questions" at bounding box center [428, 67] width 409 height 14
type input "30"
click at [282, 69] on input "Number of questions: 40 questions" at bounding box center [428, 67] width 409 height 14
click at [296, 127] on input "Duration: 120 minutes" at bounding box center [428, 132] width 409 height 14
type input "30"
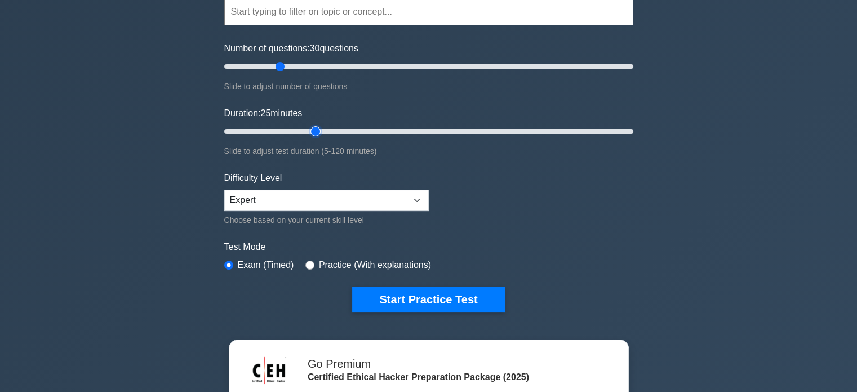
click at [318, 128] on input "Duration: 25 minutes" at bounding box center [428, 132] width 409 height 14
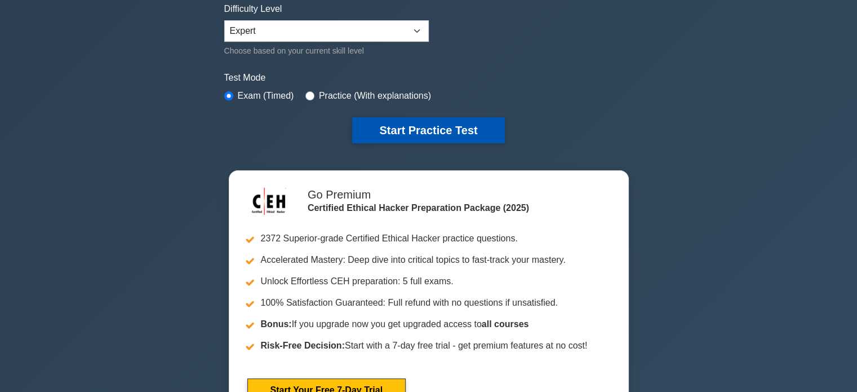
scroll to position [0, 0]
